Goal: Task Accomplishment & Management: Complete application form

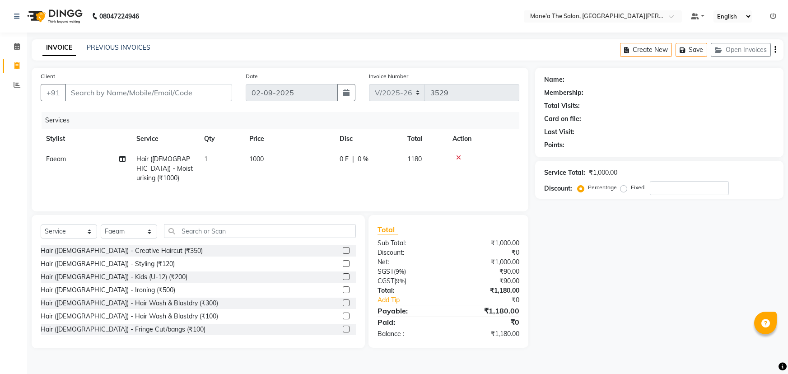
select select "7205"
select select "service"
select select "87897"
click at [459, 159] on icon at bounding box center [458, 157] width 5 height 6
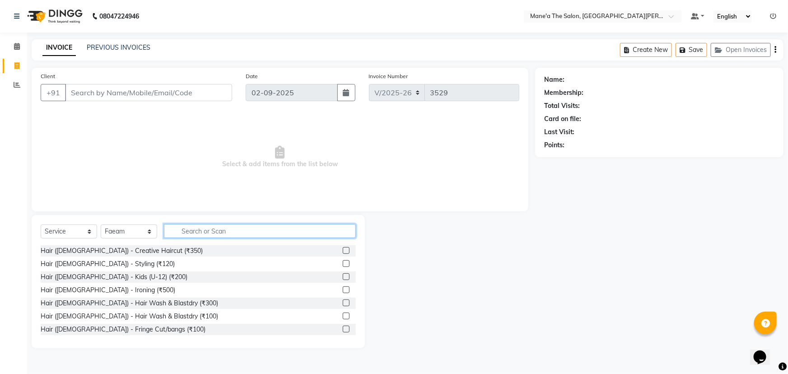
click at [294, 230] on input "text" at bounding box center [260, 231] width 192 height 14
type input "200"
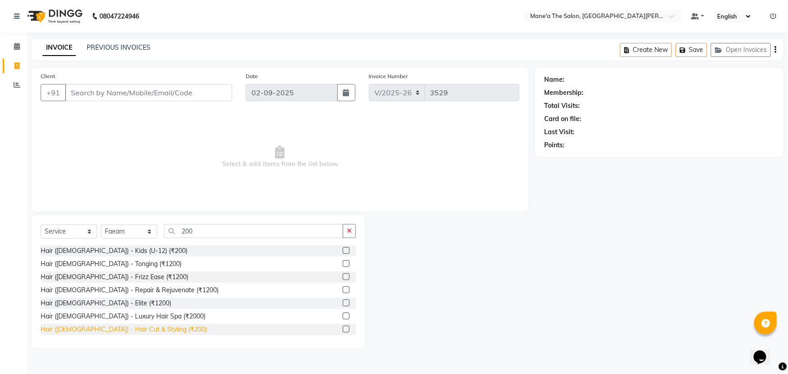
click at [126, 330] on div "Hair ([DEMOGRAPHIC_DATA]) - Hair Cut & Styling (₹200)" at bounding box center [124, 329] width 166 height 9
checkbox input "false"
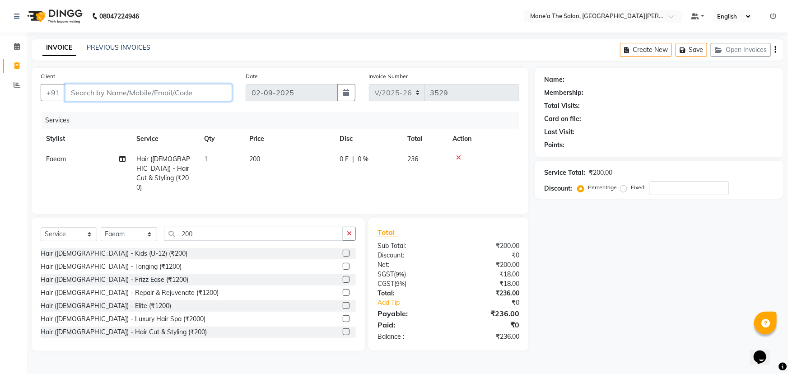
click at [144, 93] on input "Client" at bounding box center [148, 92] width 167 height 17
type input "9"
type input "0"
type input "9700829424"
click at [208, 95] on span "Add Client" at bounding box center [209, 92] width 36 height 9
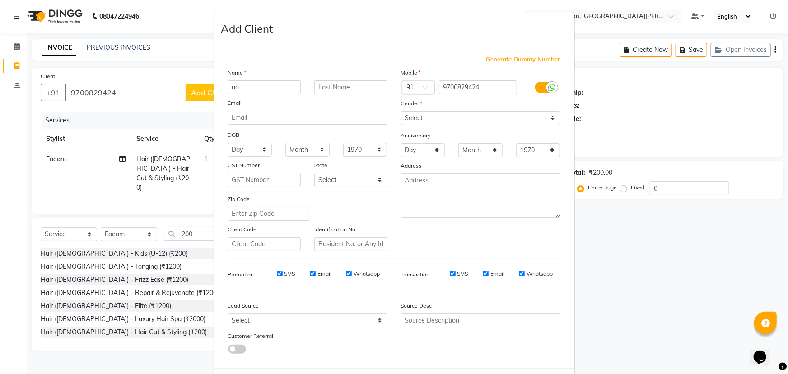
type input "u"
type input "upender"
click at [437, 121] on select "Select Male Female Other Prefer Not To Say" at bounding box center [480, 118] width 159 height 14
select select "male"
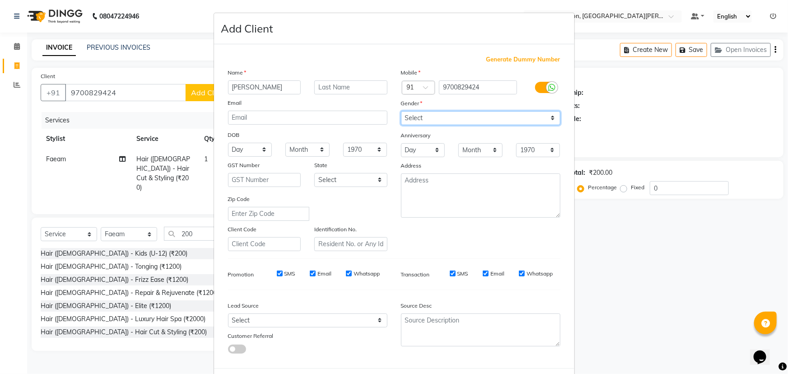
click at [401, 111] on select "Select Male Female Other Prefer Not To Say" at bounding box center [480, 118] width 159 height 14
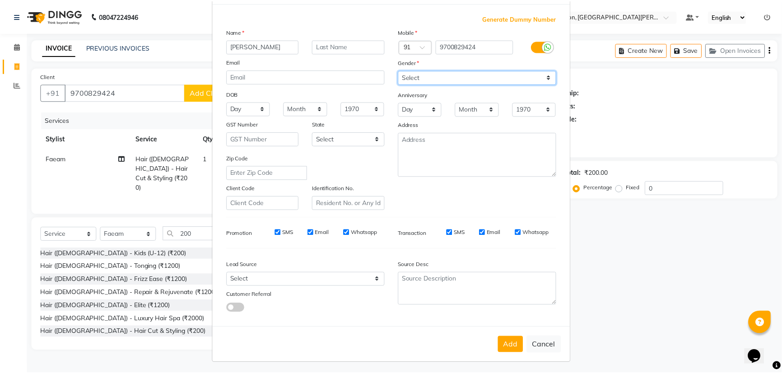
scroll to position [45, 0]
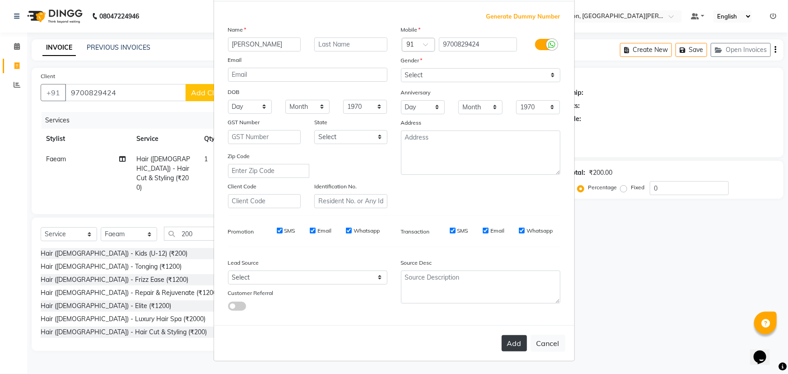
click at [510, 345] on button "Add" at bounding box center [514, 343] width 25 height 16
select select
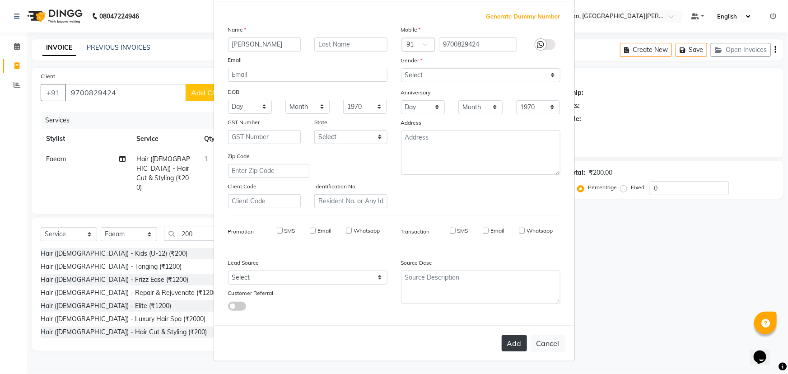
select select
checkbox input "false"
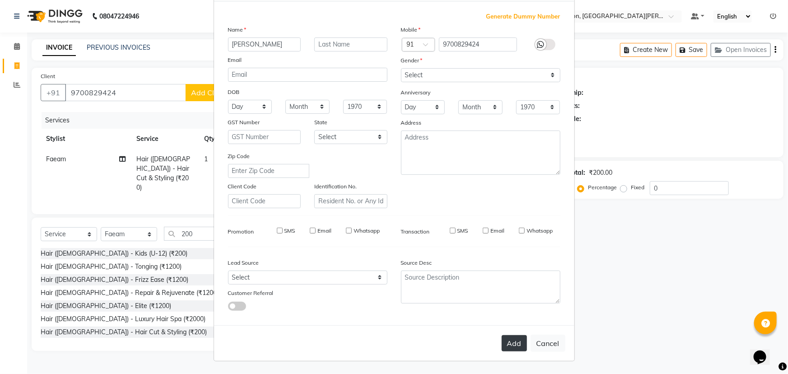
checkbox input "false"
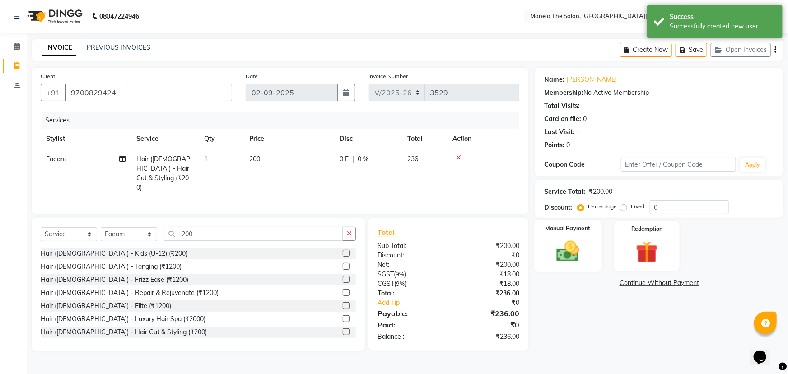
click at [565, 252] on img at bounding box center [567, 251] width 37 height 26
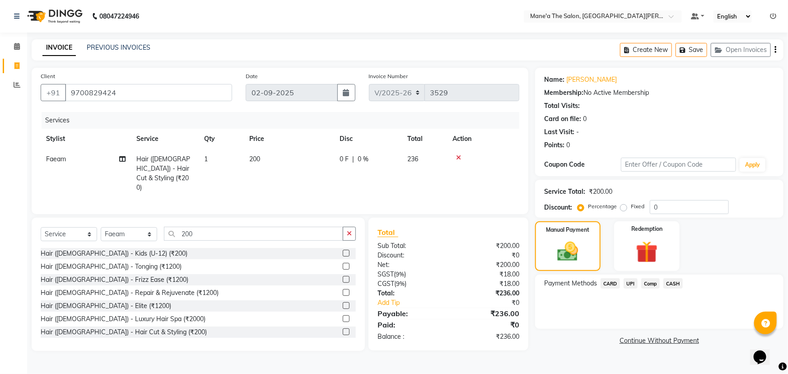
click at [632, 285] on span "UPI" at bounding box center [630, 283] width 14 height 10
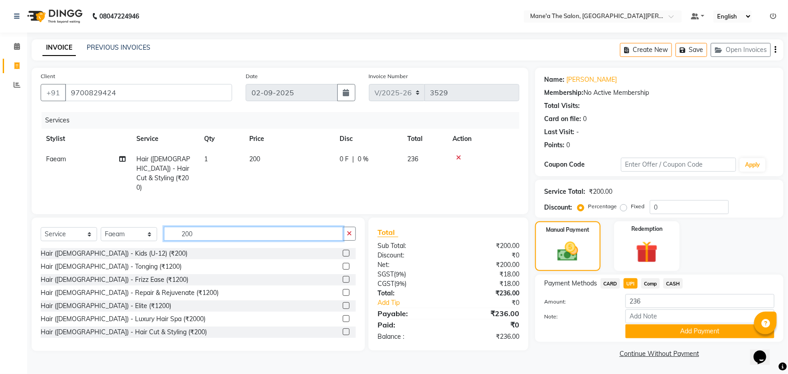
click at [221, 231] on input "200" at bounding box center [253, 234] width 179 height 14
type input "2"
type input "100"
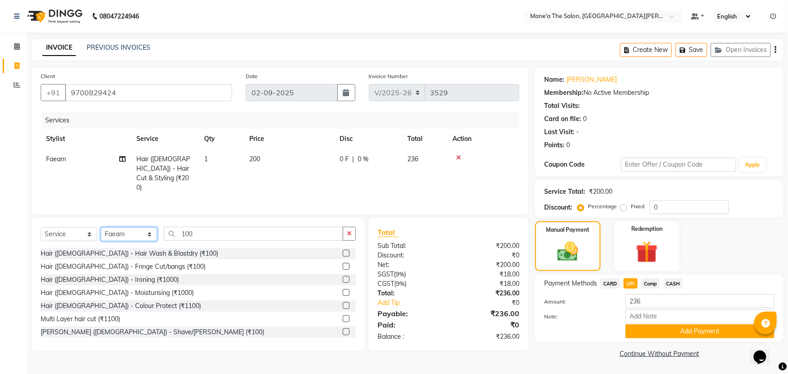
click at [151, 229] on select "Select Stylist Anam Anil Faeam Junaid New Manager [PERSON_NAME] Owner Rani [PER…" at bounding box center [129, 234] width 56 height 14
select select "82059"
click at [101, 227] on select "Select Stylist Anam Anil Faeam Junaid New Manager [PERSON_NAME] Owner Rani [PER…" at bounding box center [129, 234] width 56 height 14
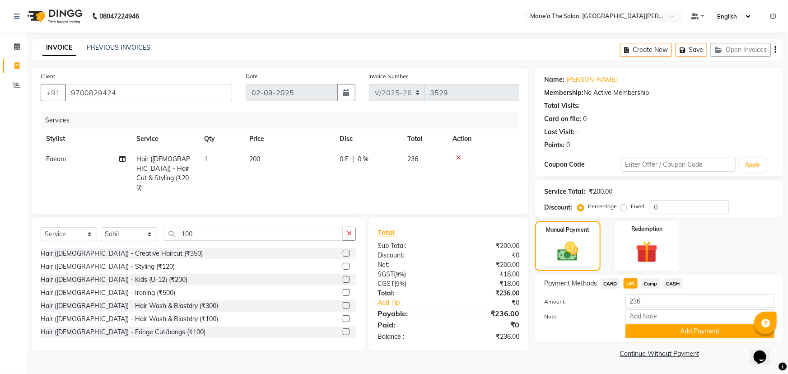
click at [343, 315] on label at bounding box center [346, 318] width 7 height 7
click at [343, 316] on input "checkbox" at bounding box center [346, 319] width 6 height 6
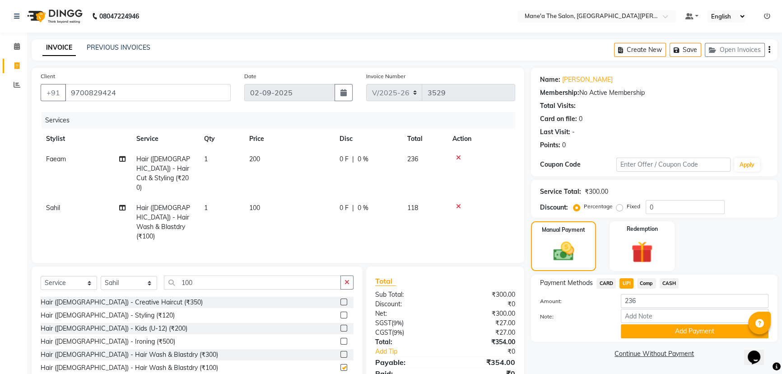
checkbox input "false"
click at [121, 89] on input "9700829424" at bounding box center [148, 92] width 166 height 17
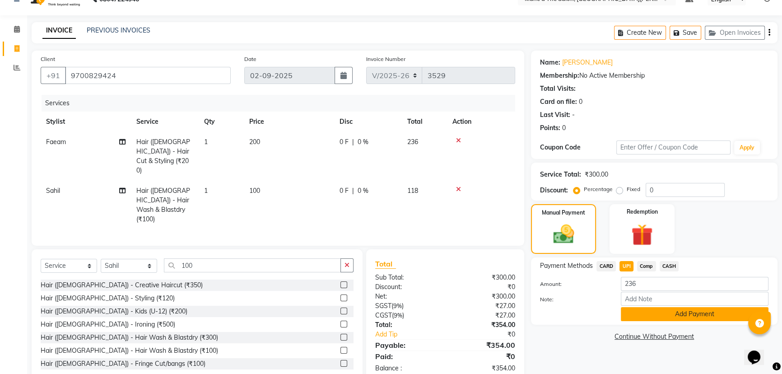
click at [682, 316] on button "Add Payment" at bounding box center [695, 314] width 148 height 14
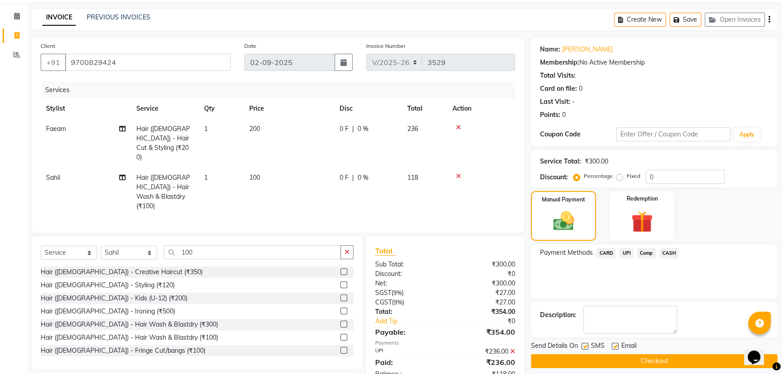
scroll to position [37, 0]
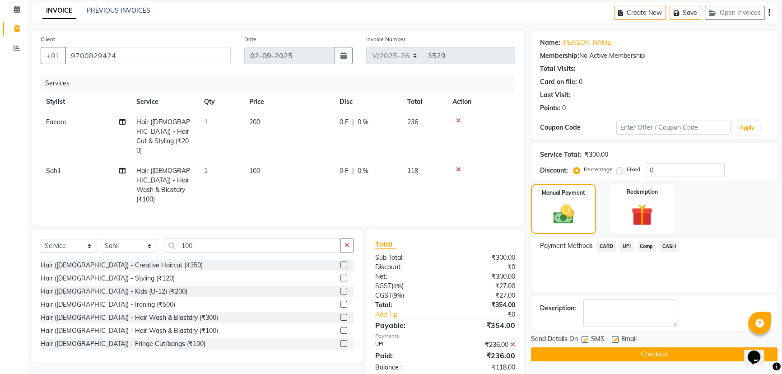
click at [654, 355] on button "Checkout" at bounding box center [654, 354] width 246 height 14
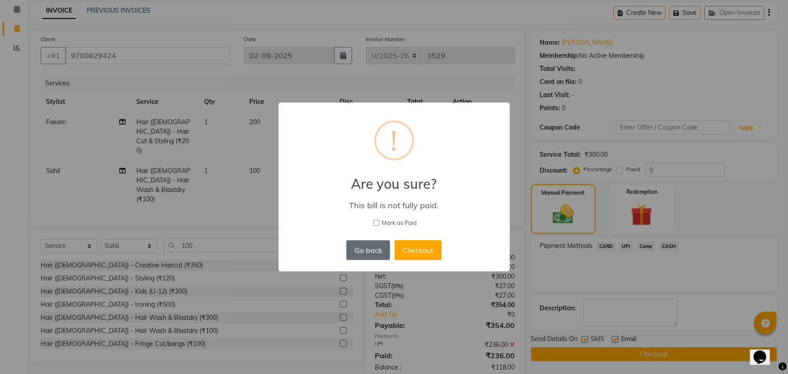
click at [380, 246] on button "Go back" at bounding box center [367, 250] width 43 height 20
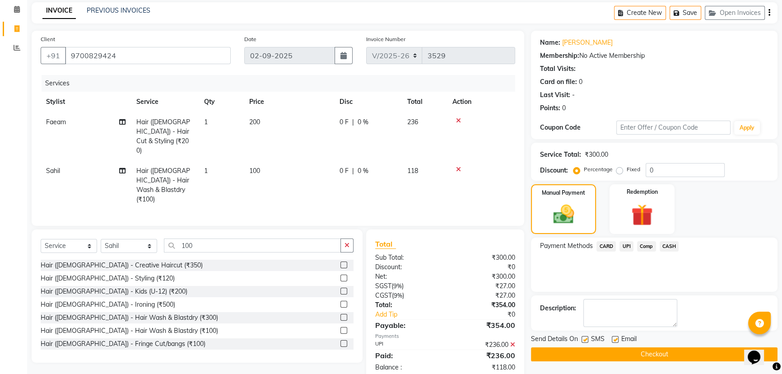
click at [605, 245] on span "CARD" at bounding box center [605, 246] width 19 height 10
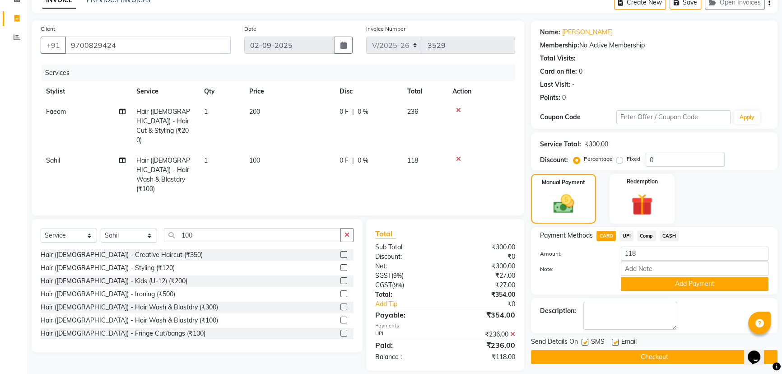
scroll to position [50, 0]
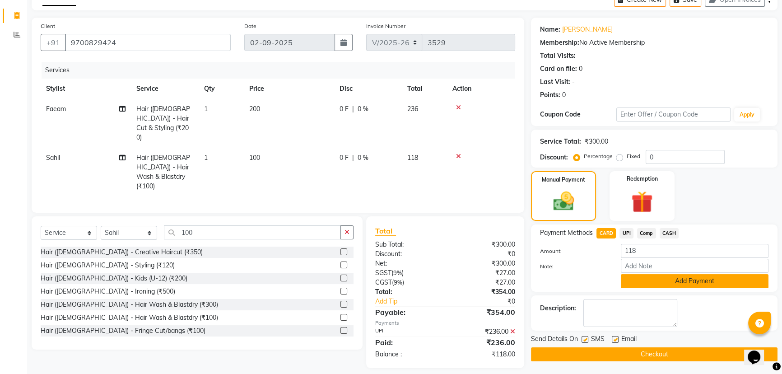
click at [714, 279] on button "Add Payment" at bounding box center [695, 281] width 148 height 14
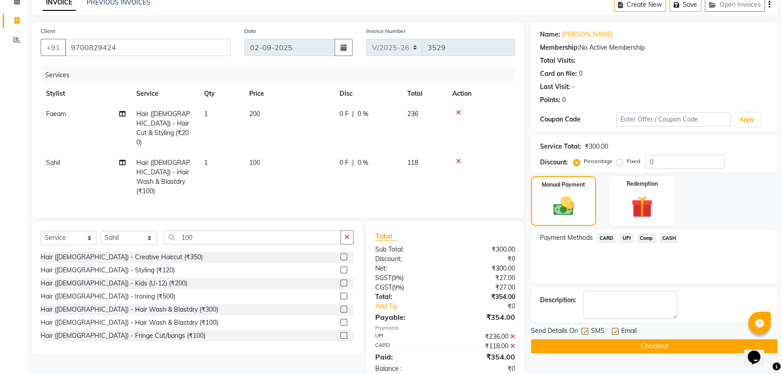
click at [653, 344] on button "Checkout" at bounding box center [654, 346] width 246 height 14
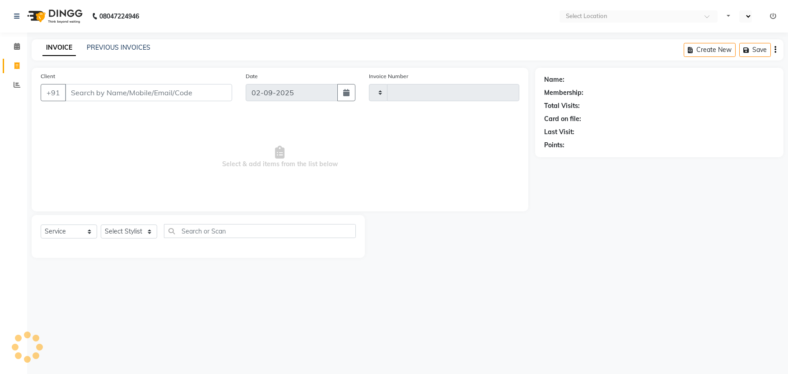
select select "service"
type input "3530"
select select "en"
select select "7205"
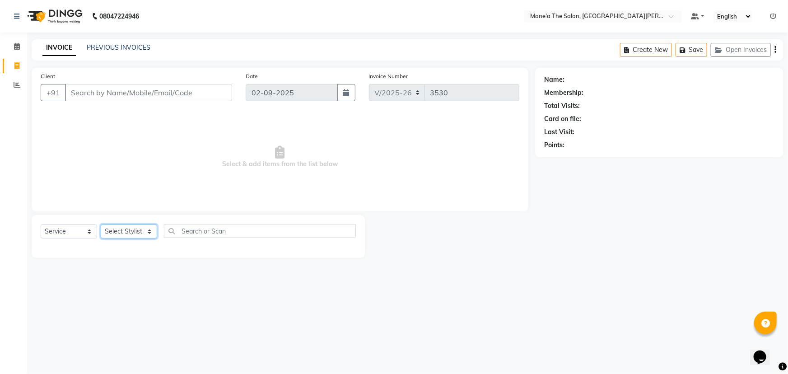
click at [150, 232] on select "Select Stylist Anam Anil Faeam Junaid New Manager [PERSON_NAME] Owner Rani [PER…" at bounding box center [129, 231] width 56 height 14
select select "87897"
click at [101, 224] on select "Select Stylist Anam Anil Faeam Junaid New Manager [PERSON_NAME] Owner Rani [PER…" at bounding box center [129, 231] width 56 height 14
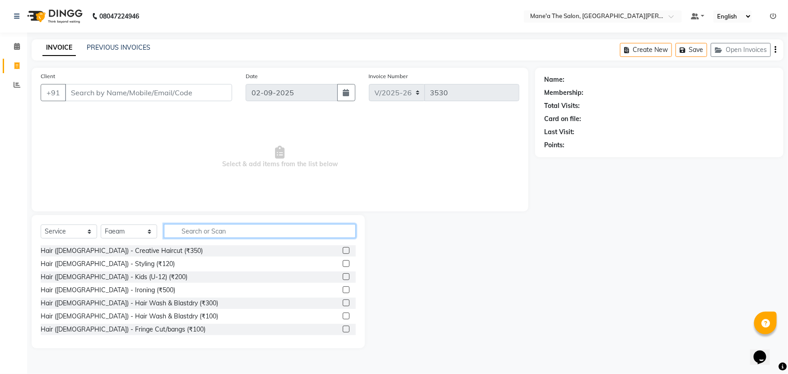
click at [197, 232] on input "text" at bounding box center [260, 231] width 192 height 14
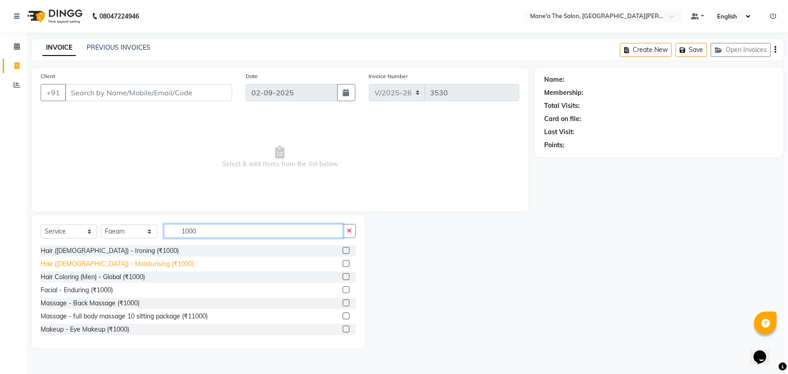
type input "1000"
click at [122, 263] on div "Hair ([DEMOGRAPHIC_DATA]) - Moisturising (₹1000)" at bounding box center [117, 263] width 153 height 9
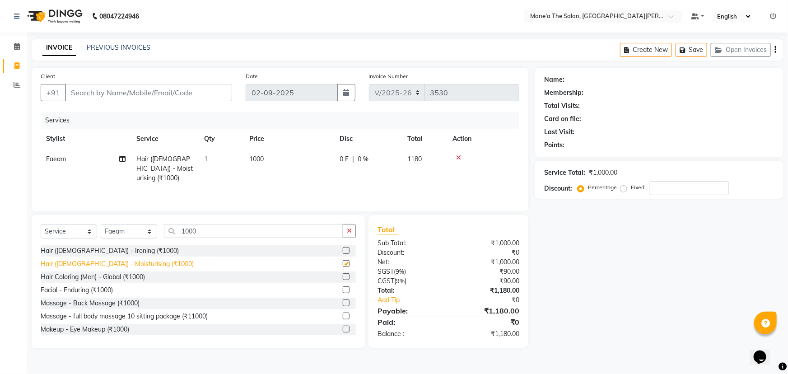
checkbox input "false"
click at [656, 187] on input "number" at bounding box center [689, 188] width 79 height 14
type input "30"
click at [79, 92] on input "Client" at bounding box center [148, 92] width 167 height 17
type input "8"
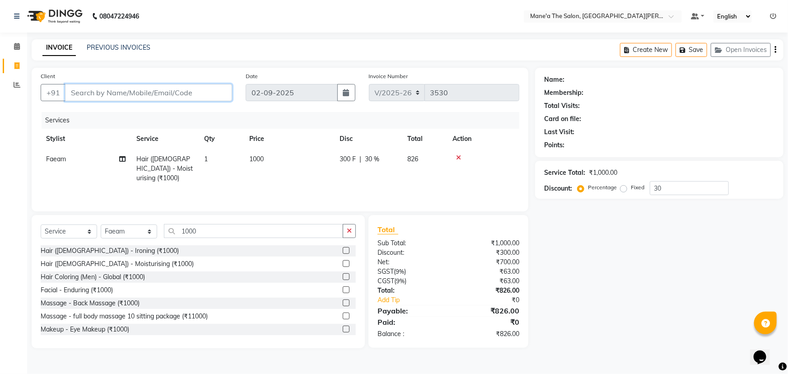
type input "0"
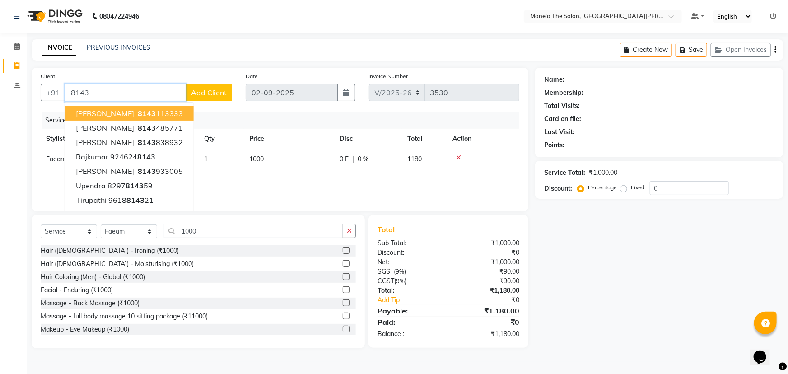
click at [115, 92] on input "8143" at bounding box center [125, 92] width 121 height 17
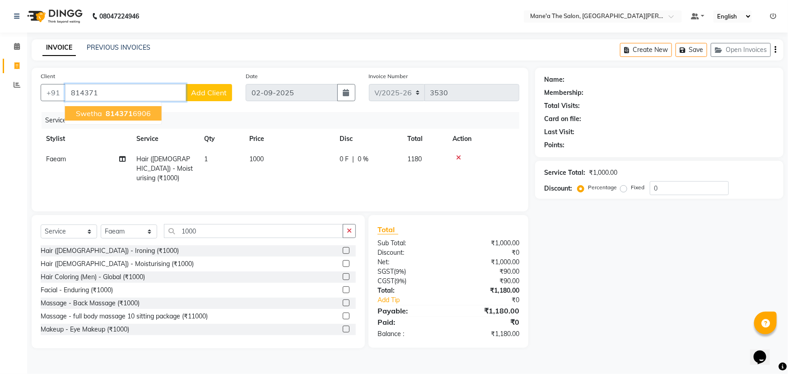
click at [147, 108] on button "[DEMOGRAPHIC_DATA] 814371 6906" at bounding box center [113, 113] width 97 height 14
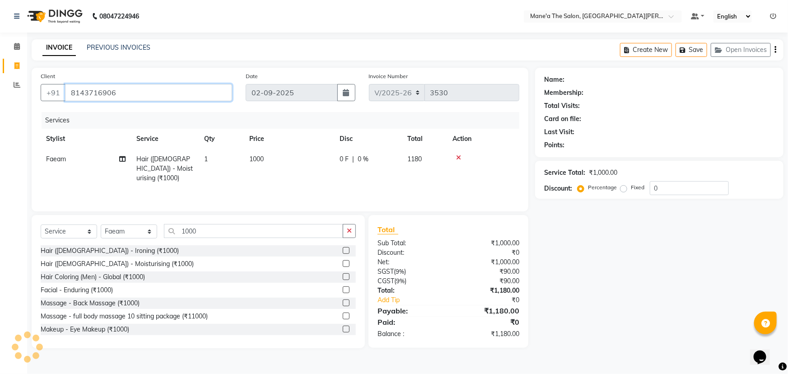
type input "8143716906"
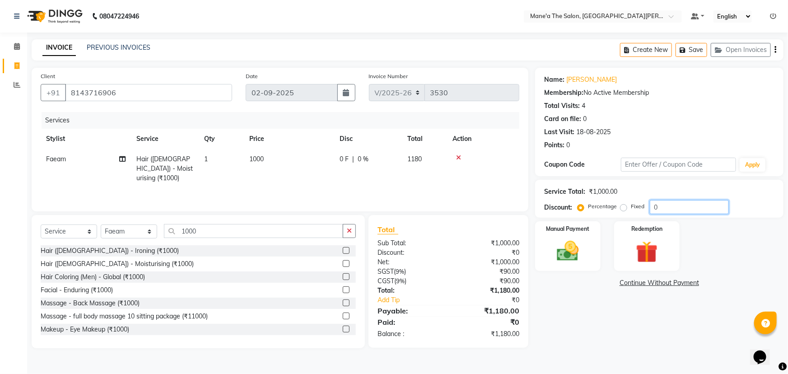
click at [657, 205] on input "0" at bounding box center [689, 207] width 79 height 14
type input "0"
type input "30"
click at [578, 246] on img at bounding box center [567, 251] width 37 height 26
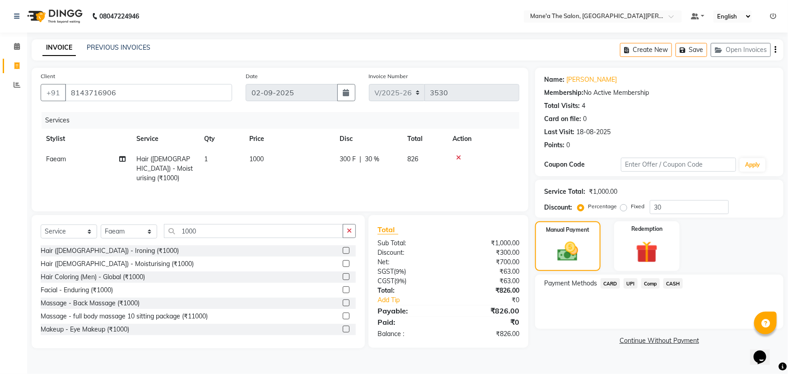
click at [628, 284] on span "UPI" at bounding box center [630, 283] width 14 height 10
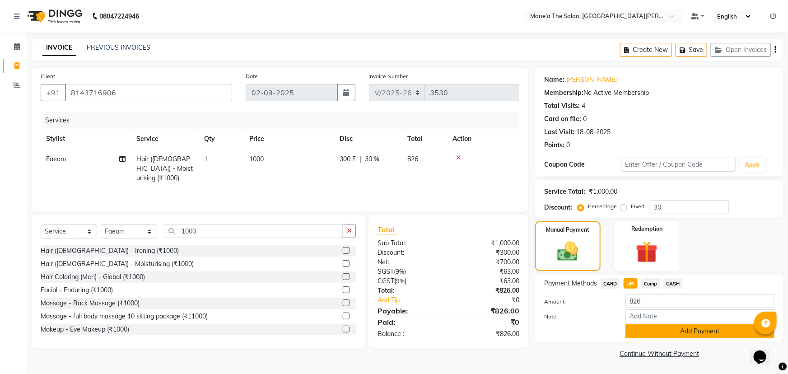
click at [692, 328] on button "Add Payment" at bounding box center [699, 331] width 149 height 14
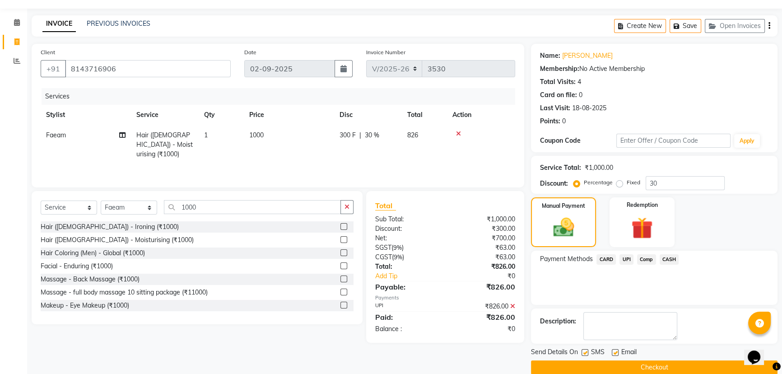
scroll to position [37, 0]
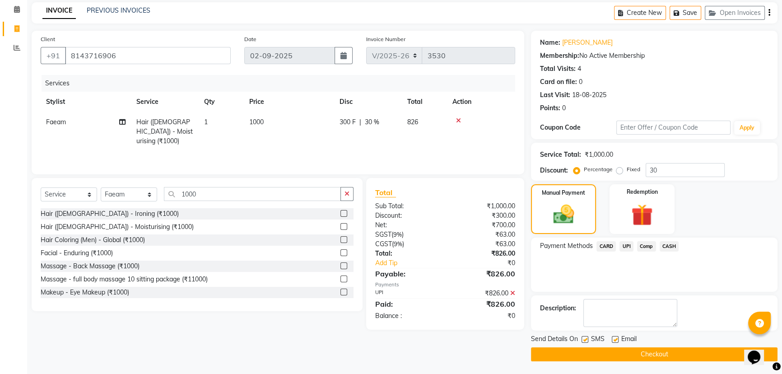
click at [659, 352] on button "Checkout" at bounding box center [654, 354] width 246 height 14
